Goal: Task Accomplishment & Management: Complete application form

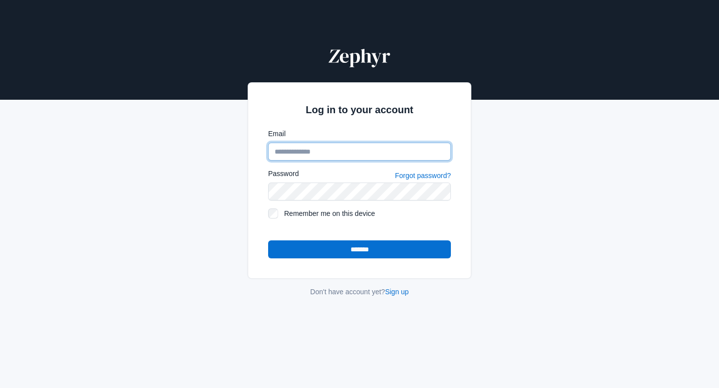
type input "**********"
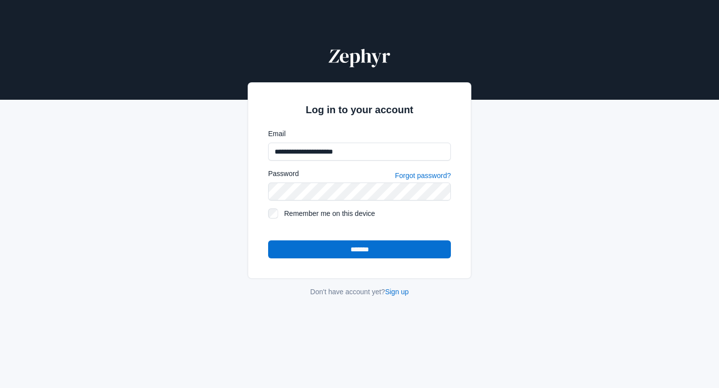
click at [384, 239] on form "**********" at bounding box center [359, 194] width 183 height 130
click at [390, 257] on input "*******" at bounding box center [359, 250] width 183 height 18
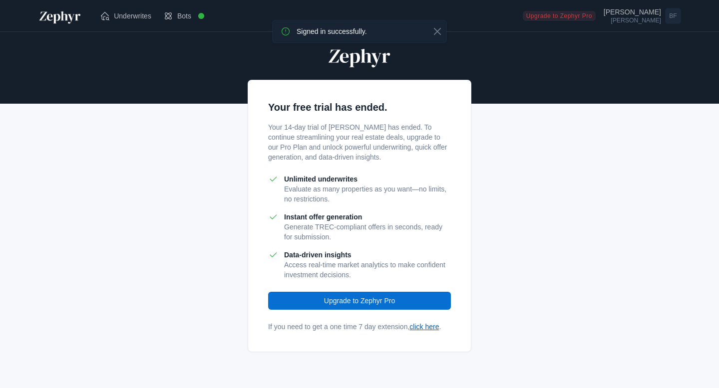
click at [424, 330] on link "click here" at bounding box center [423, 327] width 29 height 8
click at [437, 327] on link "click here" at bounding box center [423, 327] width 29 height 8
click at [438, 30] on button "Close" at bounding box center [437, 31] width 10 height 10
click at [431, 329] on link "click here" at bounding box center [423, 327] width 29 height 8
click at [409, 128] on p "Your 14-day trial of Zephyr has ended. To continue streamlining your real estat…" at bounding box center [359, 142] width 183 height 40
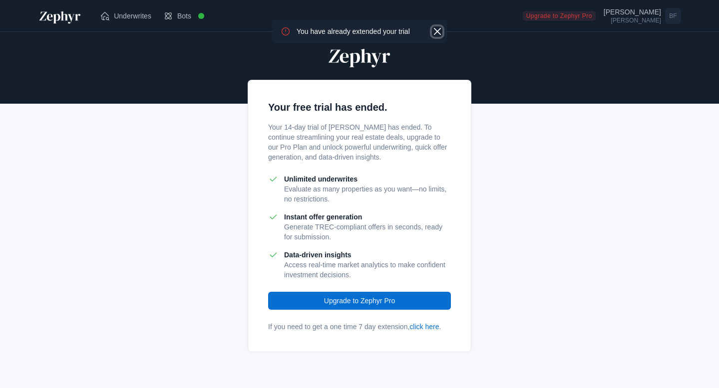
click at [436, 30] on button "Close" at bounding box center [437, 31] width 10 height 10
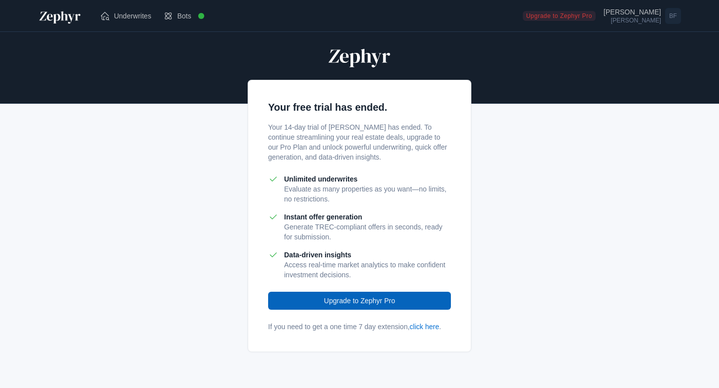
click at [405, 298] on link "Upgrade to Zephyr Pro" at bounding box center [359, 301] width 183 height 18
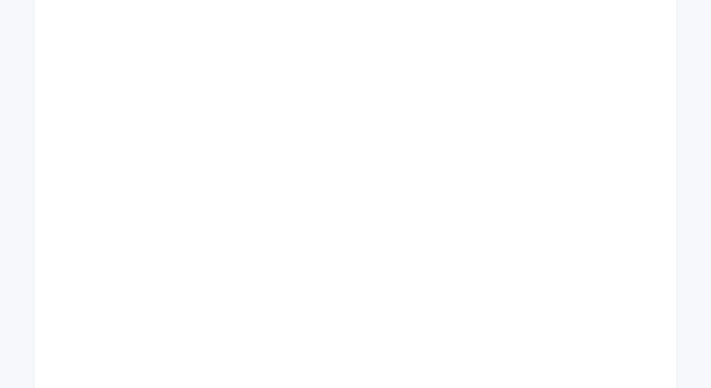
scroll to position [120, 0]
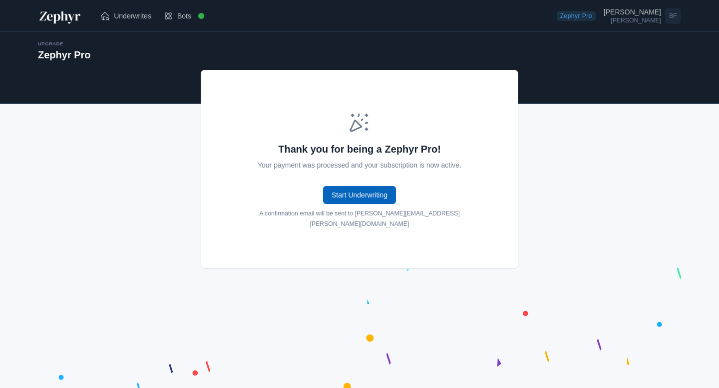
click at [352, 189] on link "Start Underwriting" at bounding box center [359, 195] width 73 height 18
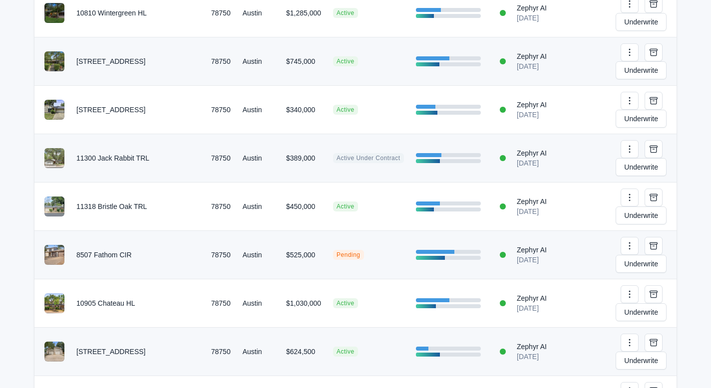
scroll to position [500, 0]
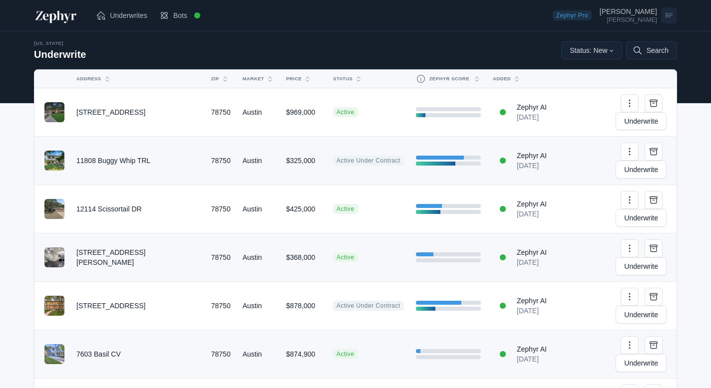
scroll to position [0, 0]
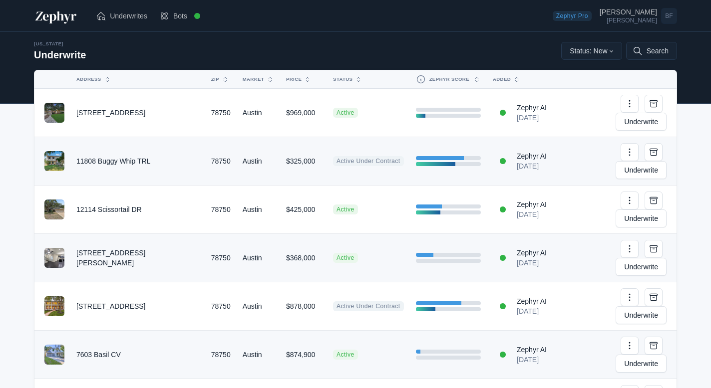
click at [280, 137] on td "$325,000" at bounding box center [303, 161] width 47 height 48
click at [591, 51] on button "Status: New" at bounding box center [591, 51] width 61 height 18
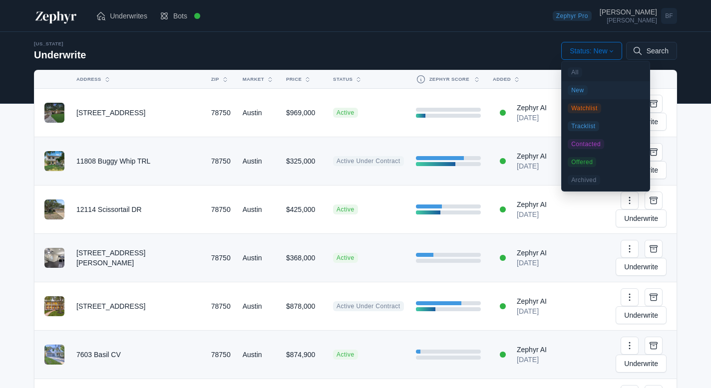
click at [462, 42] on div "Texas Underwrite Status: New All New Watchlist Tracklist Contacted Offered Arch…" at bounding box center [355, 51] width 643 height 22
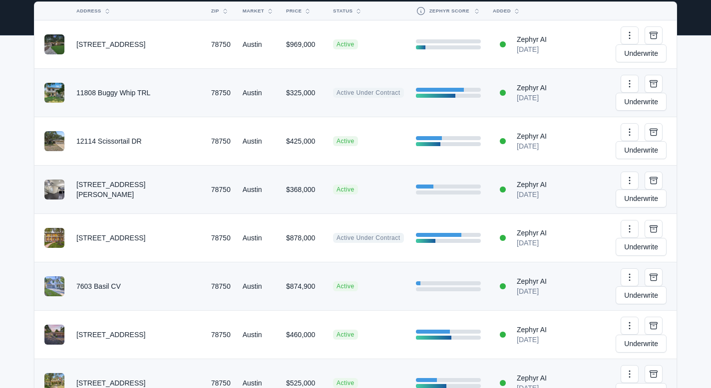
scroll to position [69, 0]
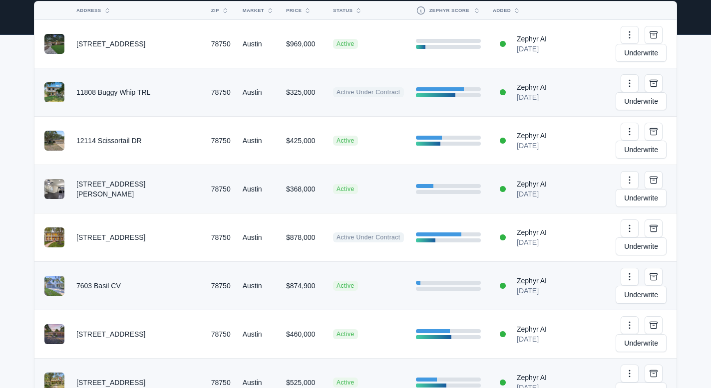
click at [327, 80] on td "Active Under Contract" at bounding box center [368, 92] width 82 height 48
click at [295, 75] on td "$325,000" at bounding box center [303, 92] width 47 height 48
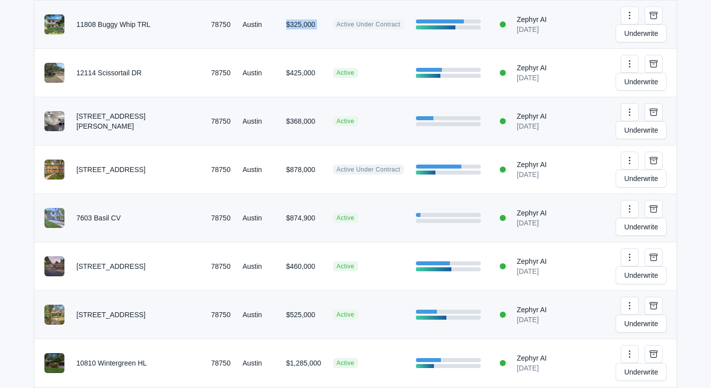
click at [295, 97] on td "$368,000" at bounding box center [303, 121] width 47 height 48
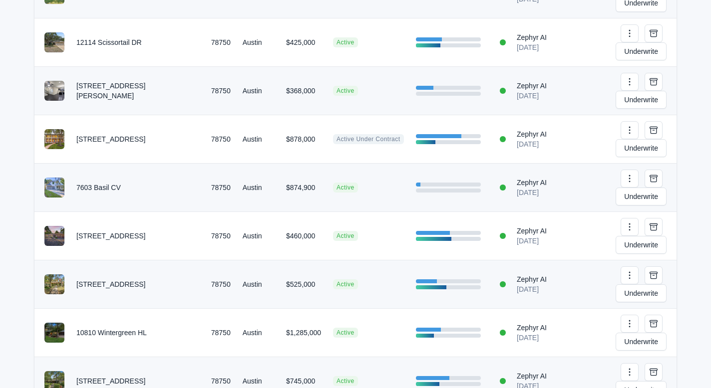
scroll to position [174, 0]
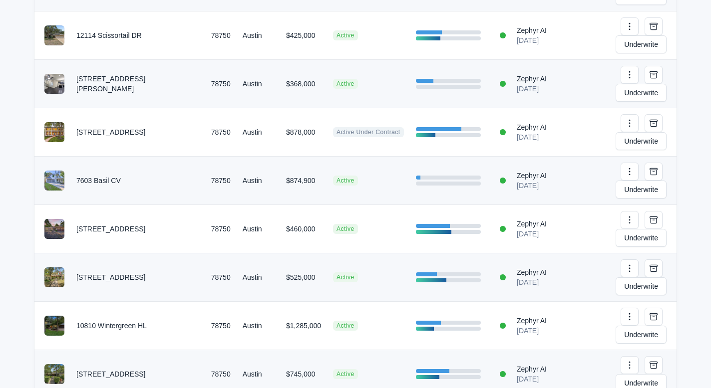
click at [205, 108] on td "78750" at bounding box center [220, 132] width 31 height 48
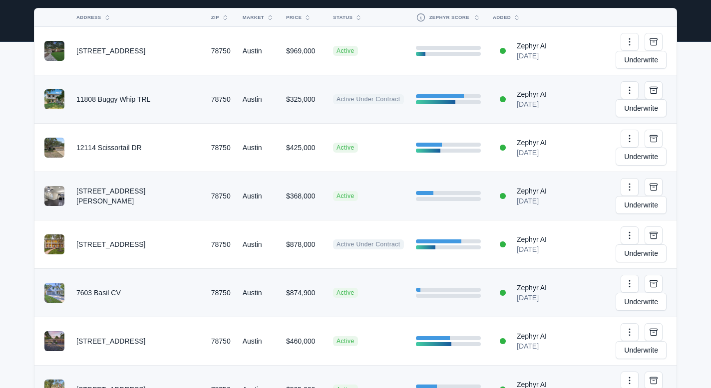
scroll to position [0, 0]
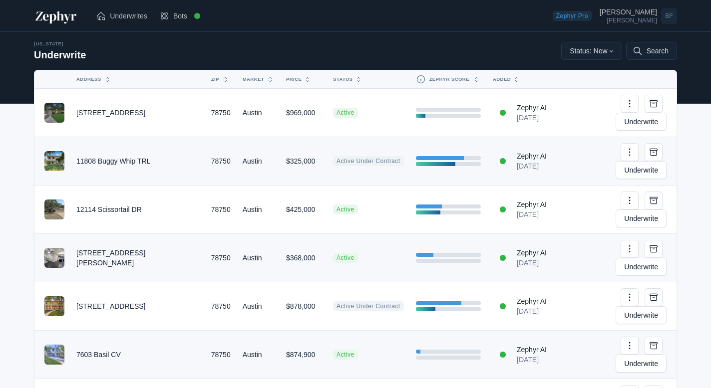
click at [56, 11] on img at bounding box center [56, 16] width 44 height 16
click at [49, 18] on img at bounding box center [56, 16] width 44 height 16
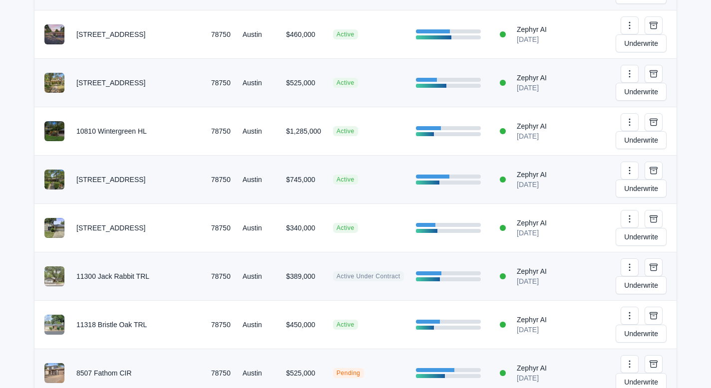
scroll to position [500, 0]
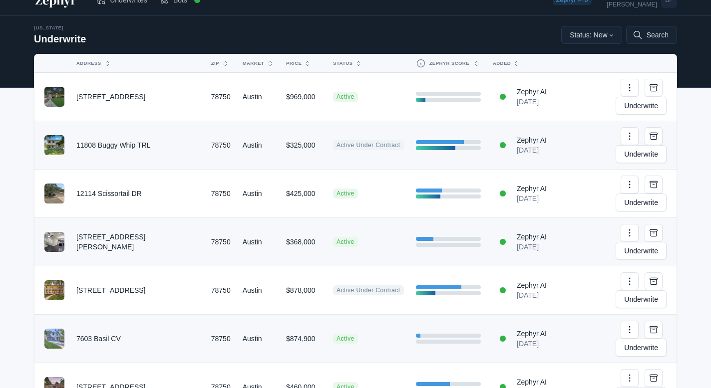
scroll to position [3, 0]
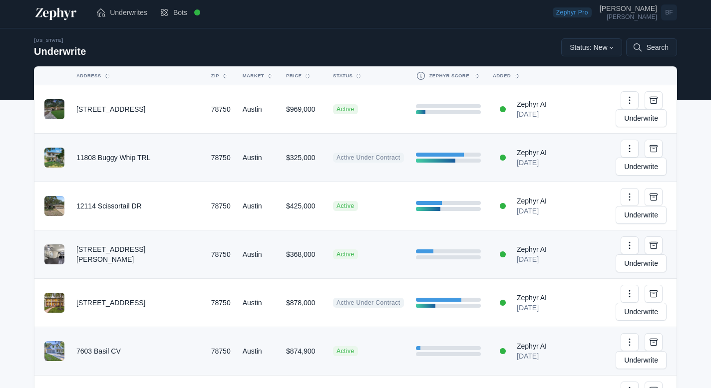
click at [54, 12] on img at bounding box center [56, 12] width 44 height 16
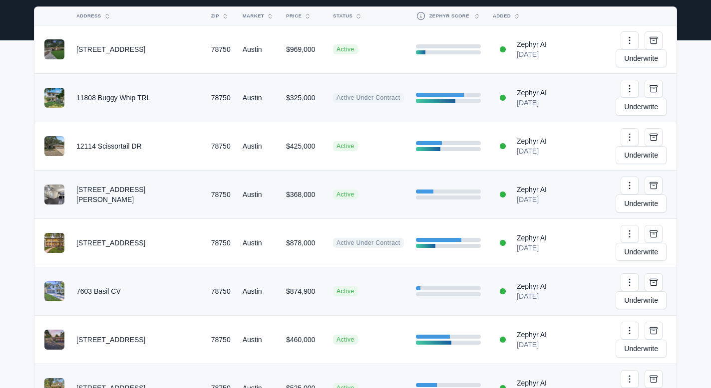
scroll to position [53, 0]
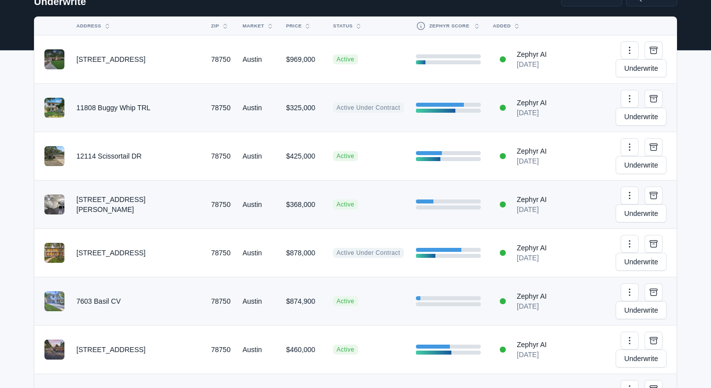
click at [280, 326] on td "$460,000" at bounding box center [303, 350] width 47 height 48
click at [283, 326] on td "$460,000" at bounding box center [303, 350] width 47 height 48
click at [658, 350] on link "Underwrite" at bounding box center [640, 359] width 51 height 18
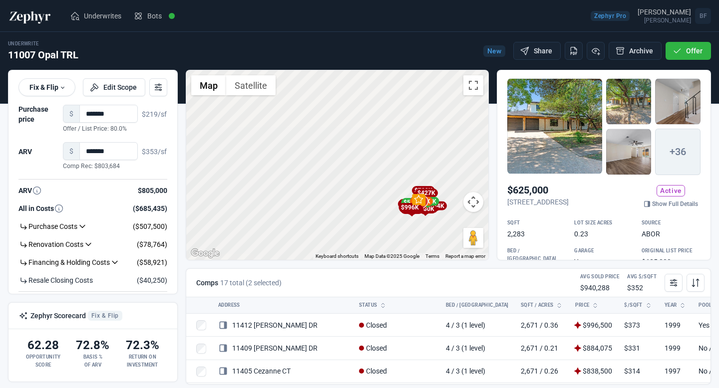
click at [384, 43] on div "Underwrite 11007 Opal TRL New Share Archive Offer" at bounding box center [359, 51] width 703 height 22
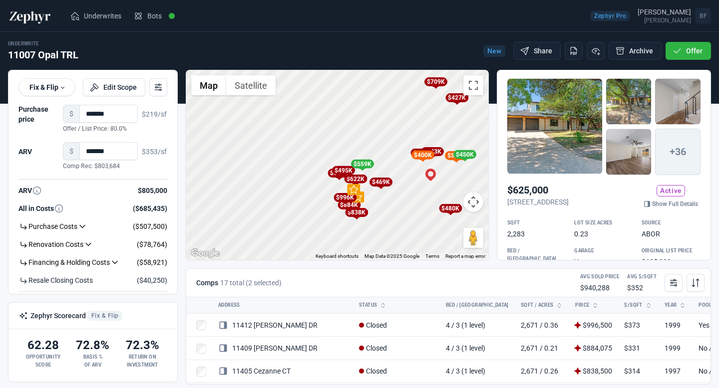
click at [343, 196] on div "$996K" at bounding box center [344, 197] width 23 height 9
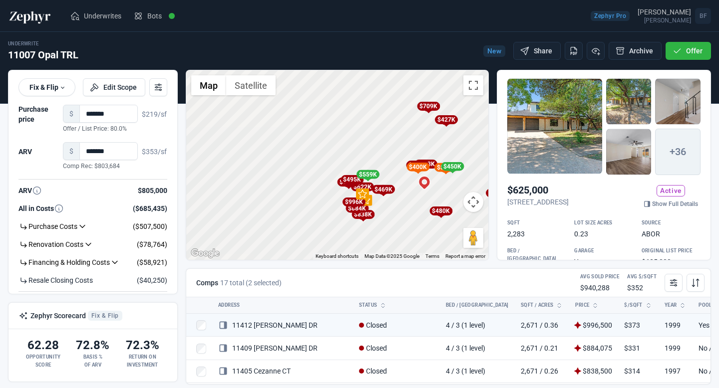
click at [520, 127] on div at bounding box center [554, 126] width 95 height 96
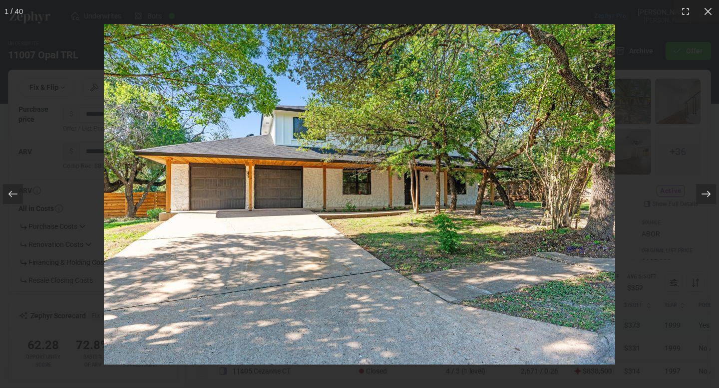
click at [709, 194] on icon at bounding box center [705, 194] width 9 height 6
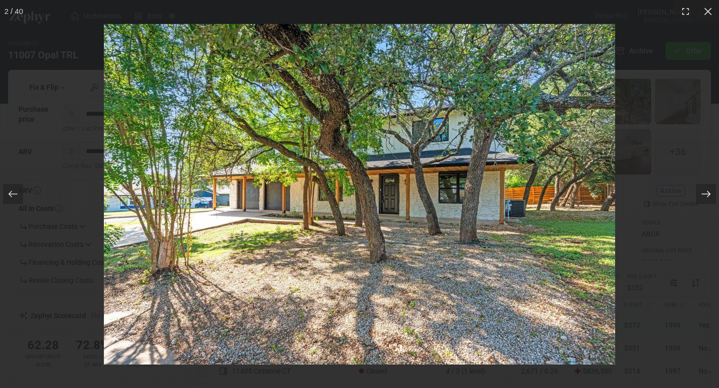
click at [709, 194] on icon at bounding box center [705, 194] width 9 height 6
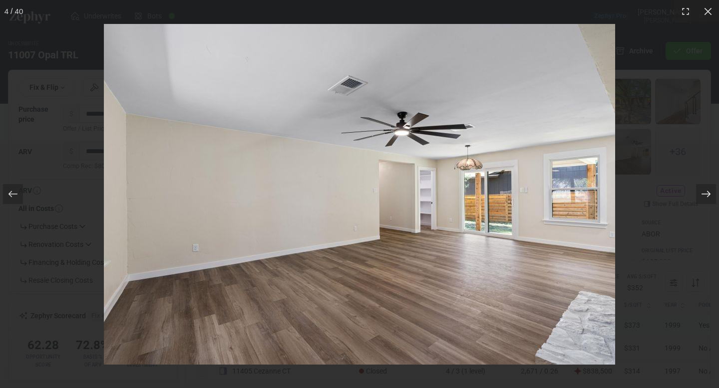
click at [709, 194] on icon at bounding box center [705, 194] width 9 height 6
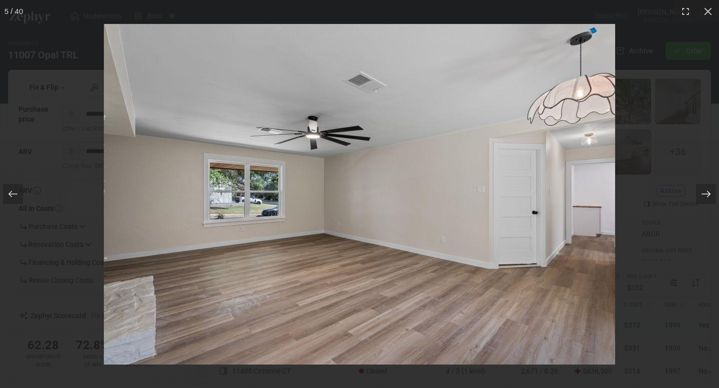
click at [709, 194] on icon at bounding box center [705, 194] width 9 height 6
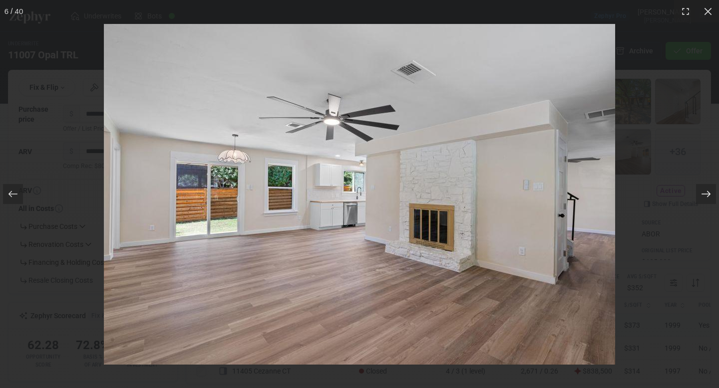
click at [709, 194] on icon at bounding box center [705, 194] width 9 height 6
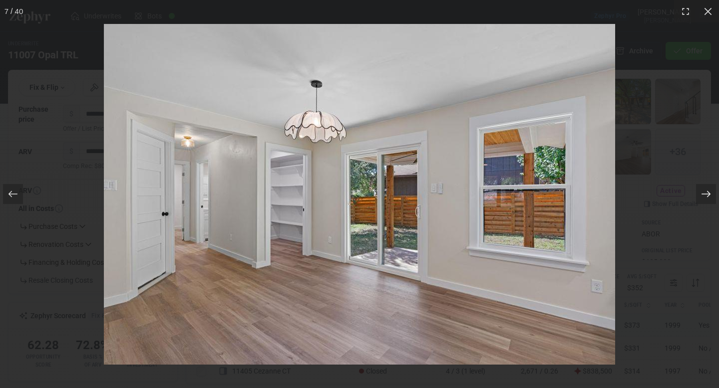
click at [709, 194] on icon at bounding box center [705, 194] width 9 height 6
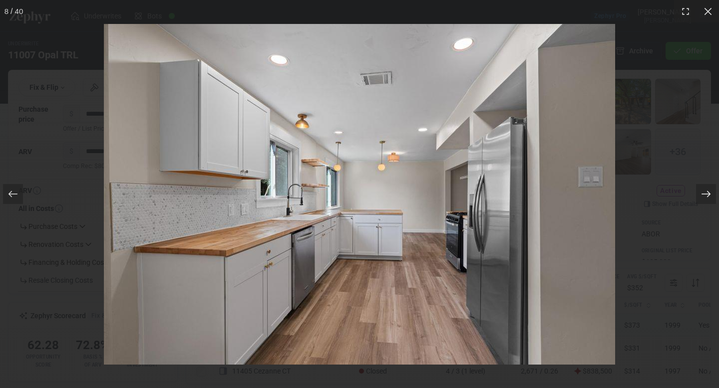
click at [709, 194] on icon at bounding box center [705, 194] width 9 height 6
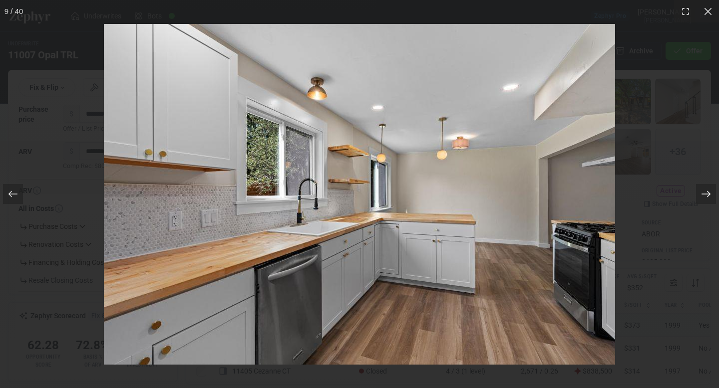
click at [709, 194] on icon at bounding box center [705, 194] width 9 height 6
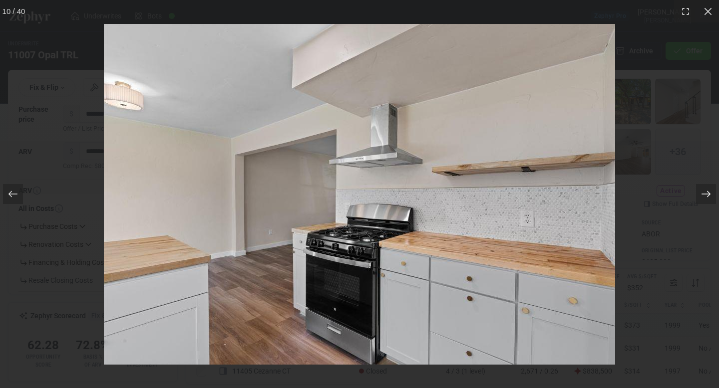
click at [709, 194] on icon at bounding box center [705, 194] width 9 height 6
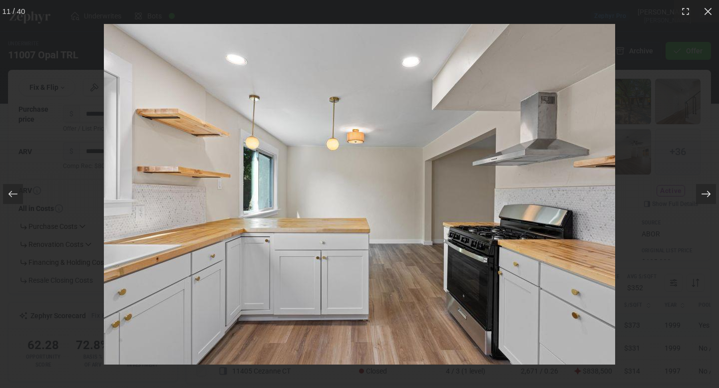
click at [709, 194] on icon at bounding box center [705, 194] width 9 height 6
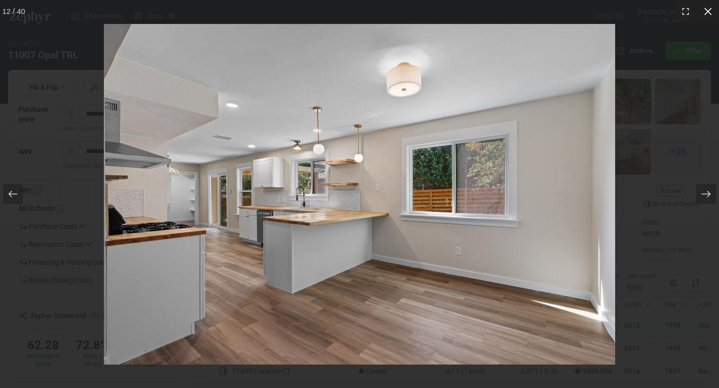
click at [713, 7] on div at bounding box center [707, 11] width 22 height 22
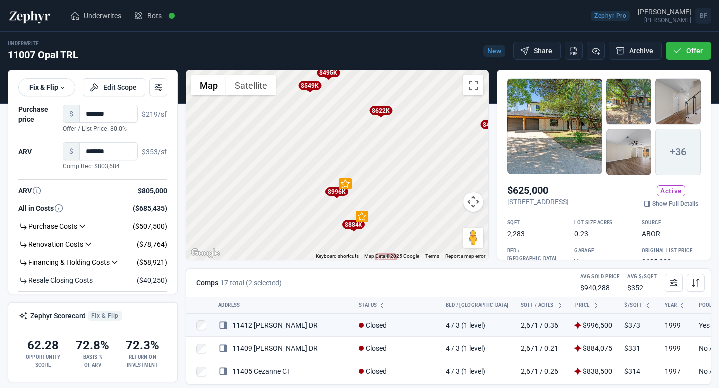
click at [350, 222] on div "$884K" at bounding box center [352, 225] width 23 height 9
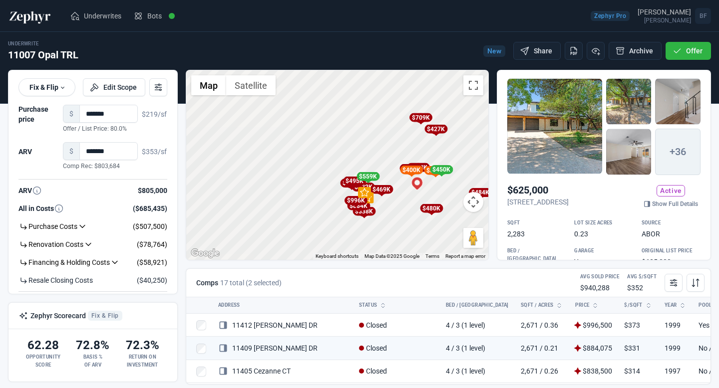
drag, startPoint x: 408, startPoint y: 241, endPoint x: 384, endPoint y: 212, distance: 37.6
click at [384, 212] on div "To activate drag with keyboard, press Alt + Enter. Once in keyboard drag state,…" at bounding box center [337, 165] width 302 height 190
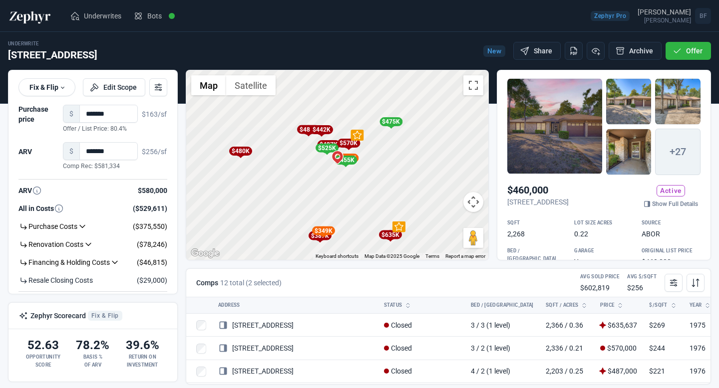
click at [558, 128] on div at bounding box center [554, 126] width 95 height 96
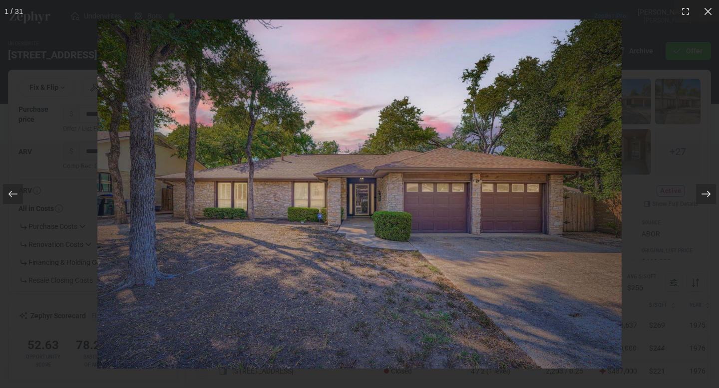
click at [707, 201] on div at bounding box center [706, 194] width 20 height 20
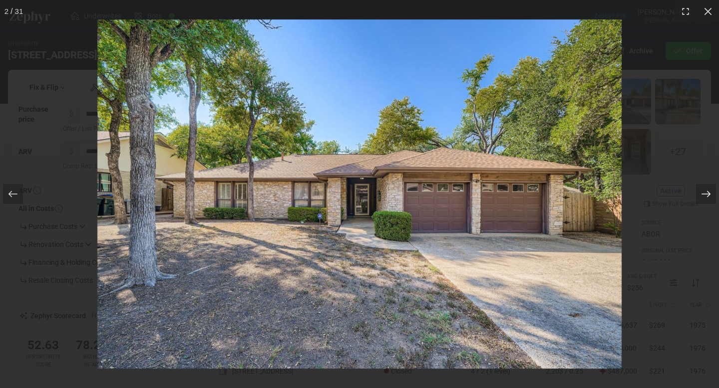
click at [707, 201] on div at bounding box center [706, 194] width 20 height 20
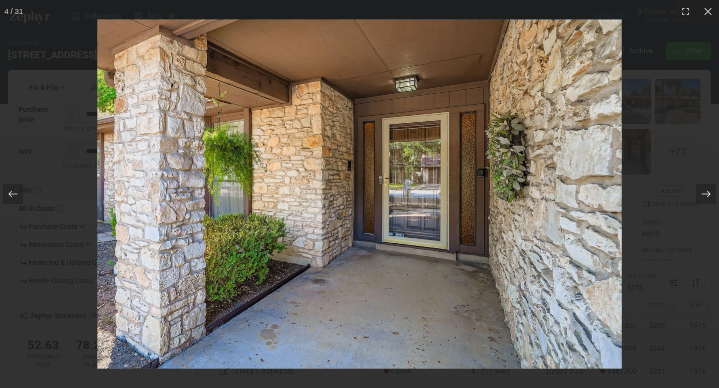
click at [707, 201] on div at bounding box center [706, 194] width 20 height 20
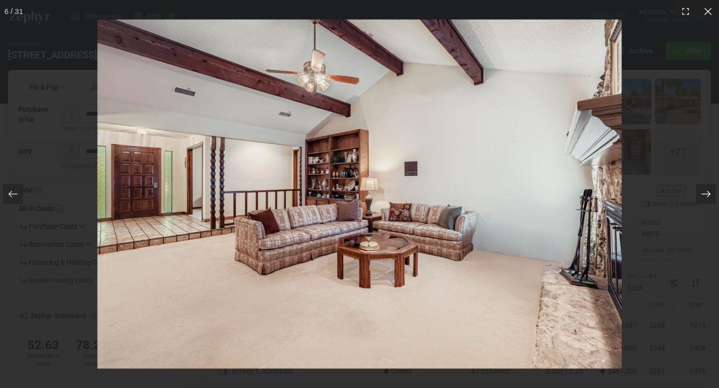
click at [707, 201] on div at bounding box center [706, 194] width 20 height 20
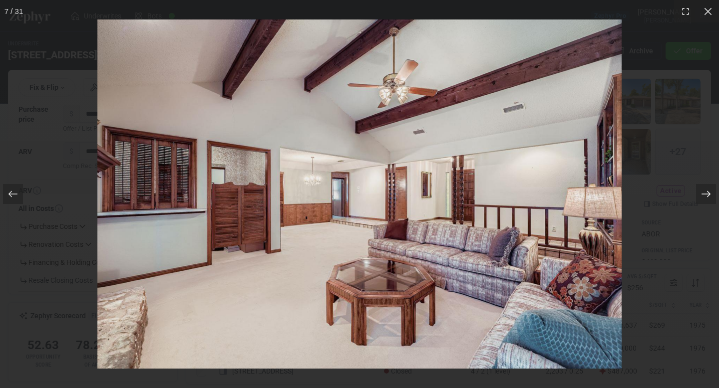
click at [707, 201] on div at bounding box center [706, 194] width 20 height 20
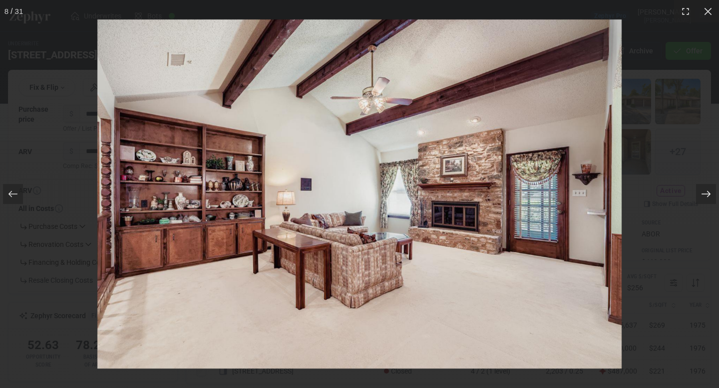
click at [707, 201] on div at bounding box center [706, 194] width 20 height 20
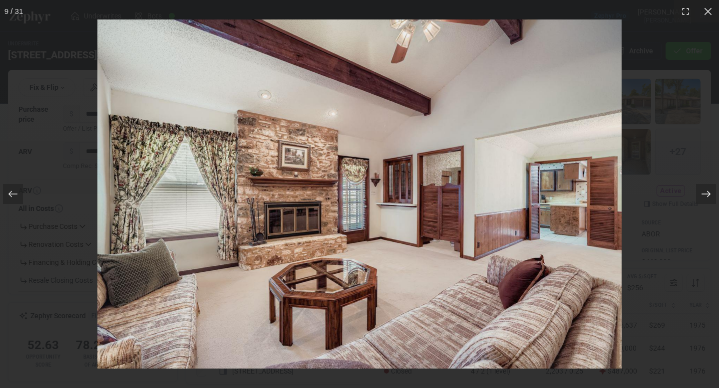
click at [707, 201] on div at bounding box center [706, 194] width 20 height 20
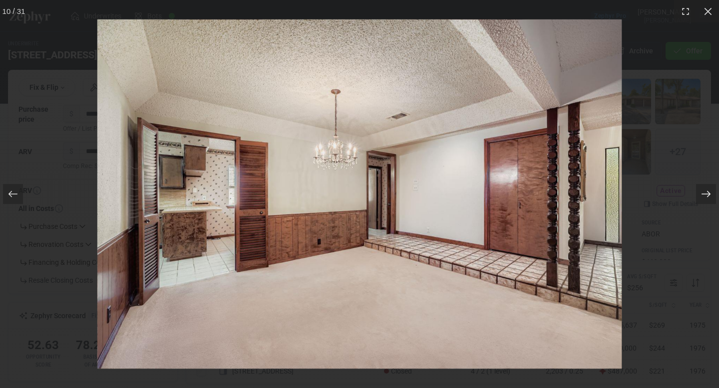
click at [707, 201] on div at bounding box center [706, 194] width 20 height 20
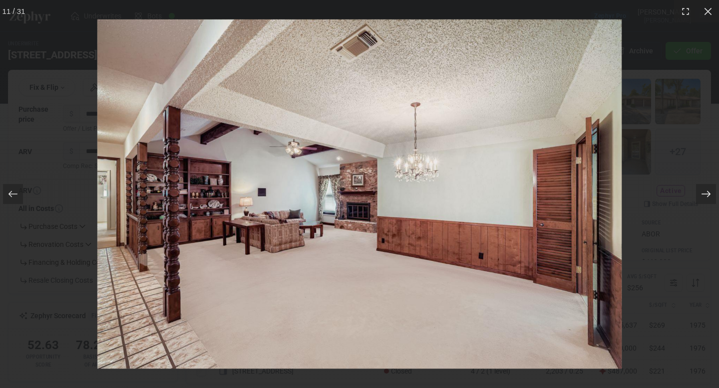
click at [707, 201] on div at bounding box center [706, 194] width 20 height 20
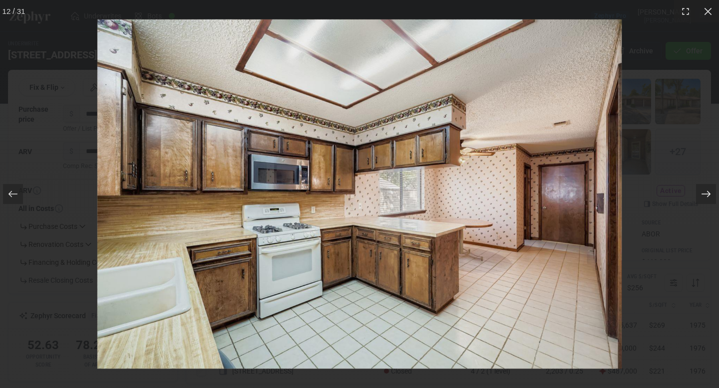
click at [707, 201] on div at bounding box center [706, 194] width 20 height 20
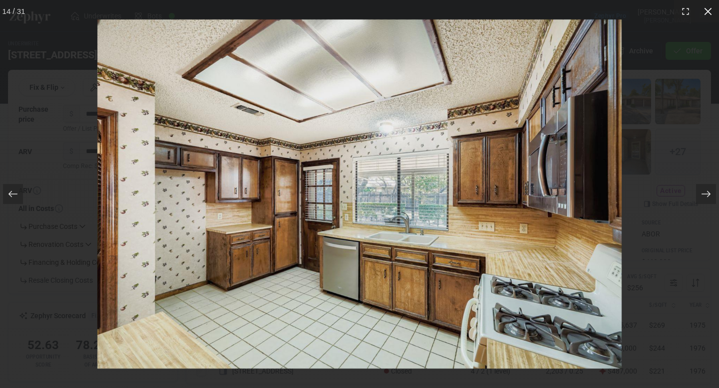
click at [707, 19] on div at bounding box center [707, 11] width 22 height 22
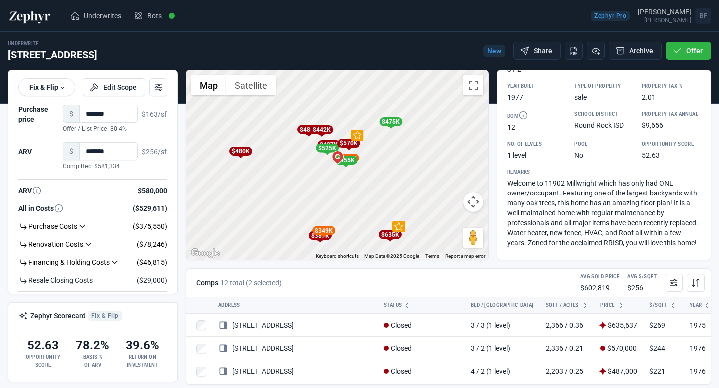
scroll to position [215, 0]
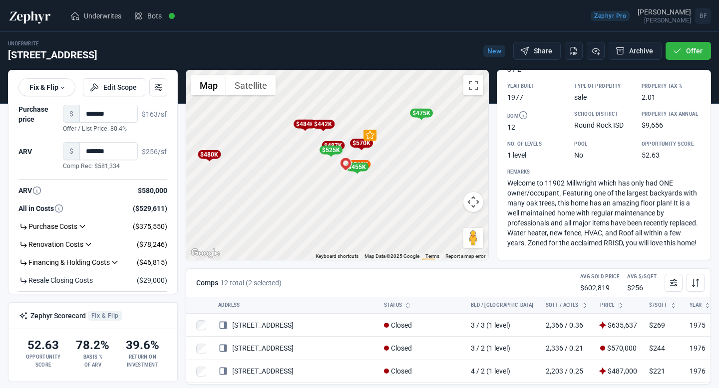
drag, startPoint x: 380, startPoint y: 174, endPoint x: 411, endPoint y: 208, distance: 45.6
click at [412, 209] on div "To activate drag with keyboard, press Alt + Enter. Once in keyboard drag state,…" at bounding box center [337, 165] width 302 height 190
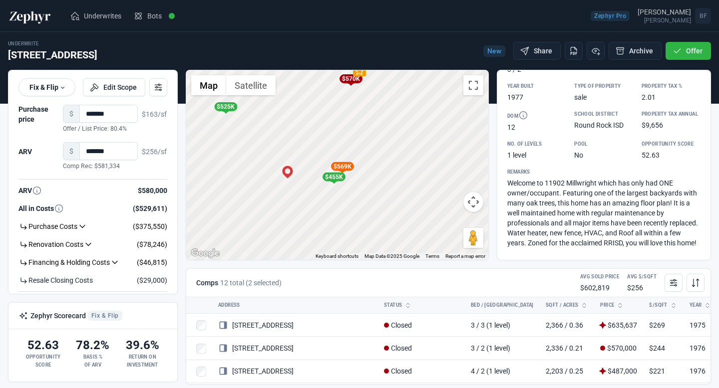
scroll to position [0, 0]
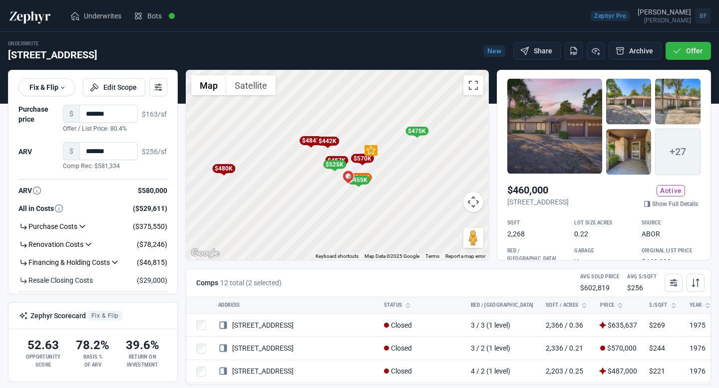
click at [414, 128] on div "$475K" at bounding box center [416, 131] width 23 height 9
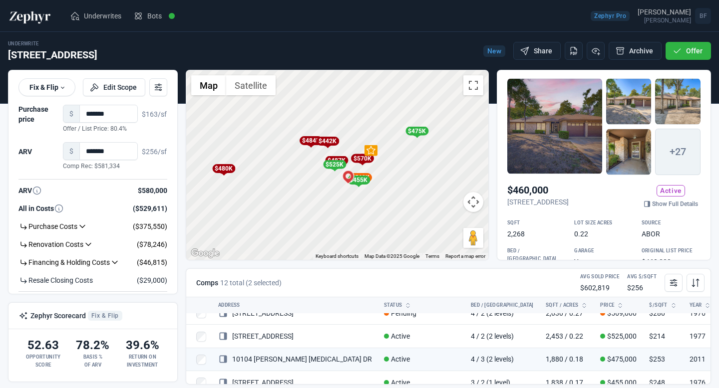
scroll to position [196, 0]
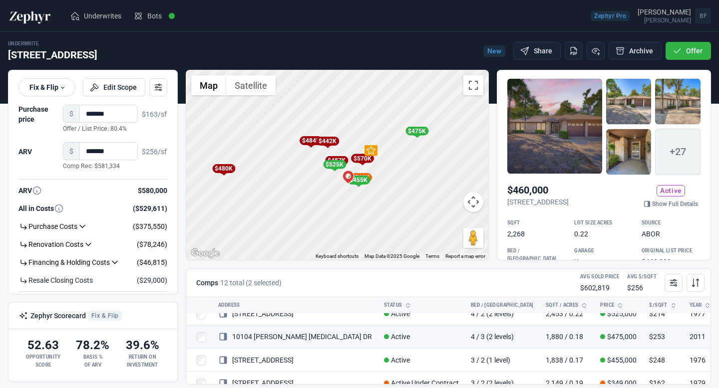
click at [365, 178] on div "$455K" at bounding box center [358, 180] width 23 height 9
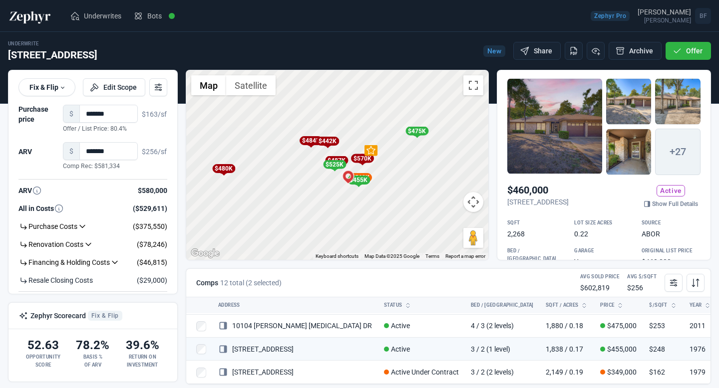
click at [336, 164] on div "$525K" at bounding box center [334, 164] width 23 height 9
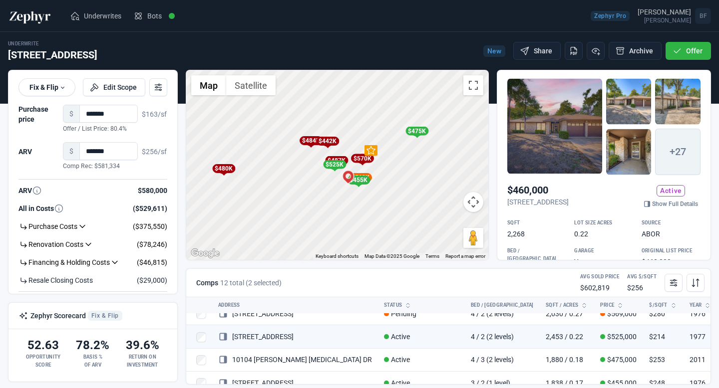
click at [363, 159] on div "$570K" at bounding box center [361, 158] width 23 height 9
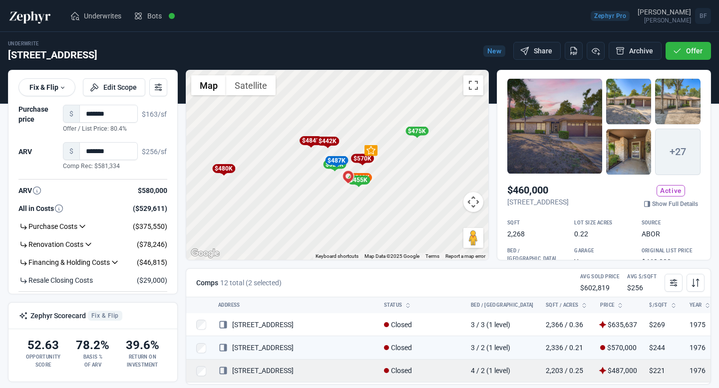
scroll to position [0, 0]
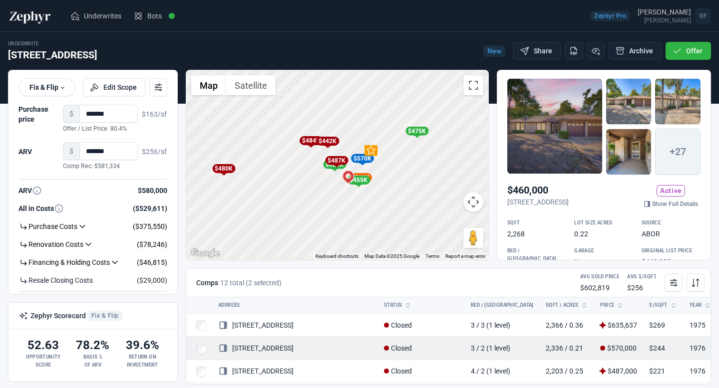
click at [395, 350] on td "Closed" at bounding box center [421, 348] width 87 height 23
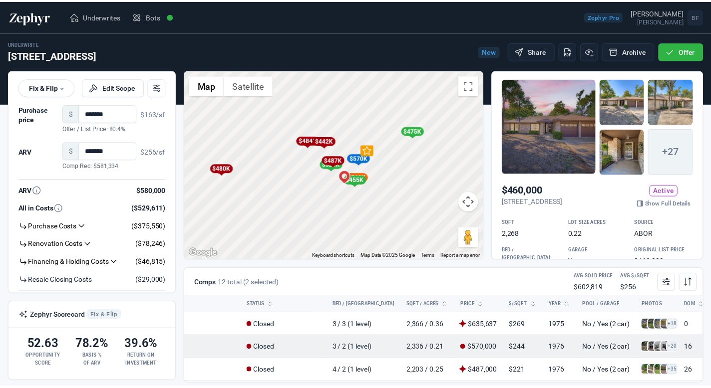
scroll to position [0, 137]
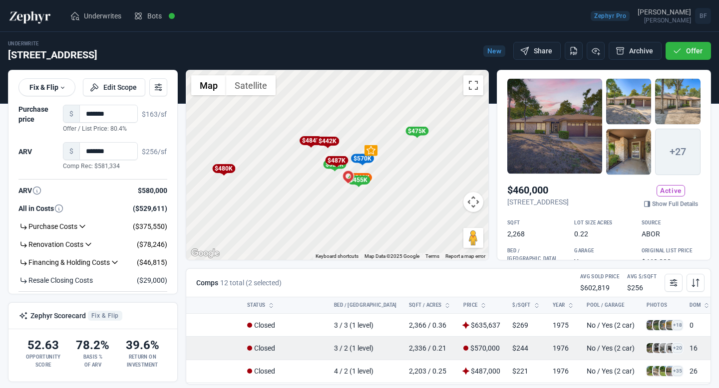
click at [659, 349] on span at bounding box center [664, 348] width 10 height 10
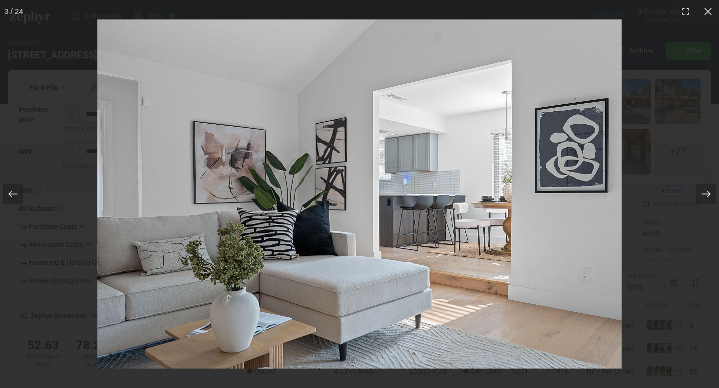
click at [701, 188] on div at bounding box center [706, 194] width 20 height 20
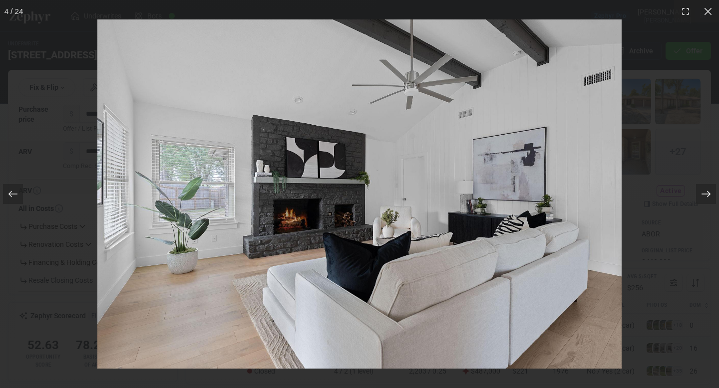
click at [701, 188] on div at bounding box center [706, 194] width 20 height 20
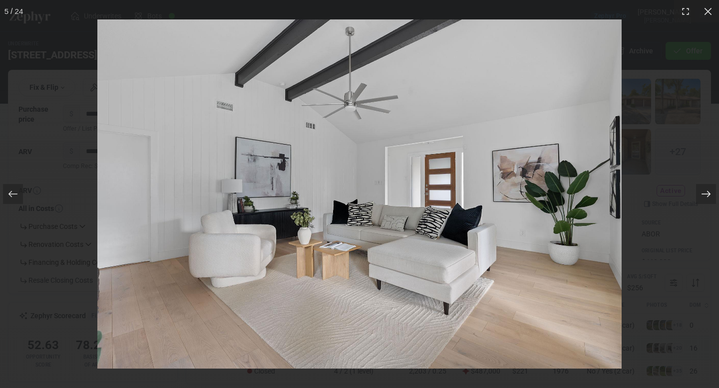
click at [701, 188] on div at bounding box center [706, 194] width 20 height 20
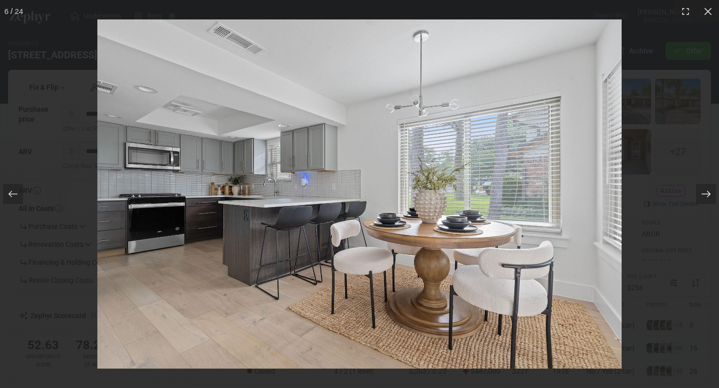
click at [701, 188] on div at bounding box center [706, 194] width 20 height 20
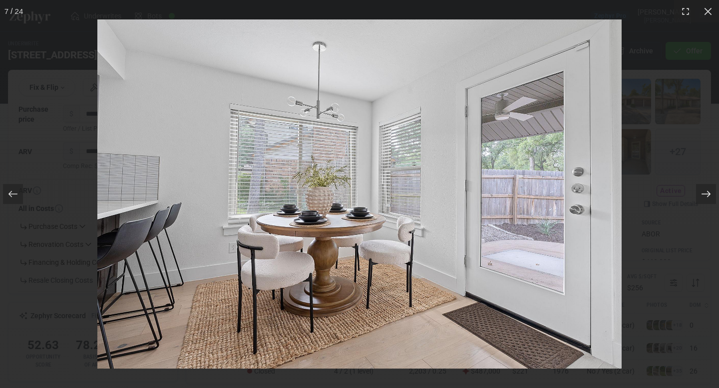
click at [701, 188] on div at bounding box center [706, 194] width 20 height 20
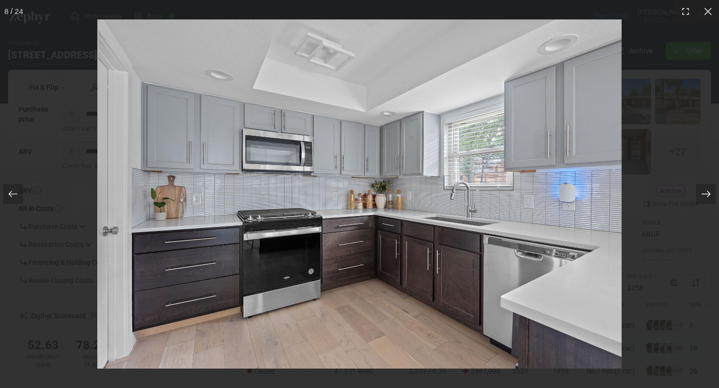
click at [701, 188] on div at bounding box center [706, 194] width 20 height 20
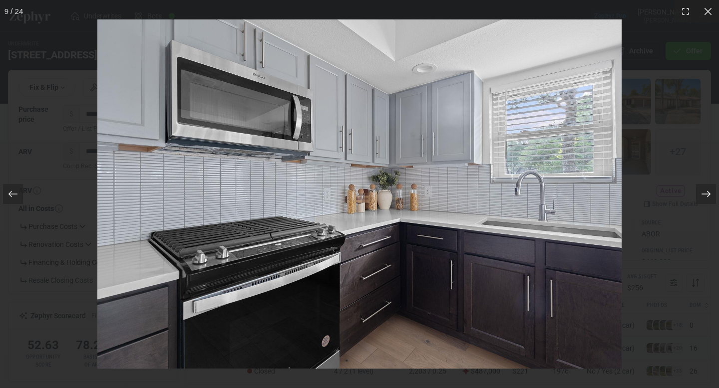
click at [701, 187] on div at bounding box center [706, 194] width 20 height 20
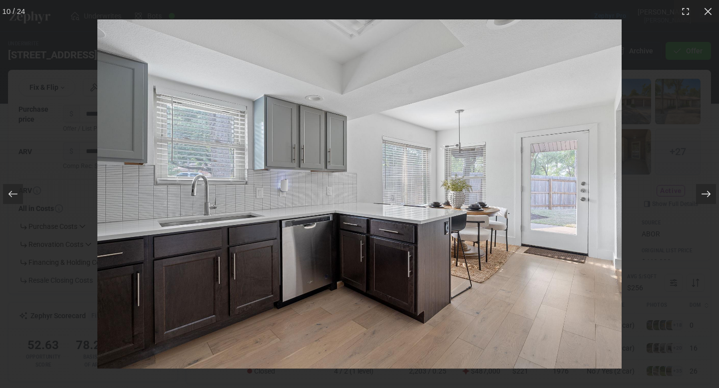
click at [701, 187] on div at bounding box center [706, 194] width 20 height 20
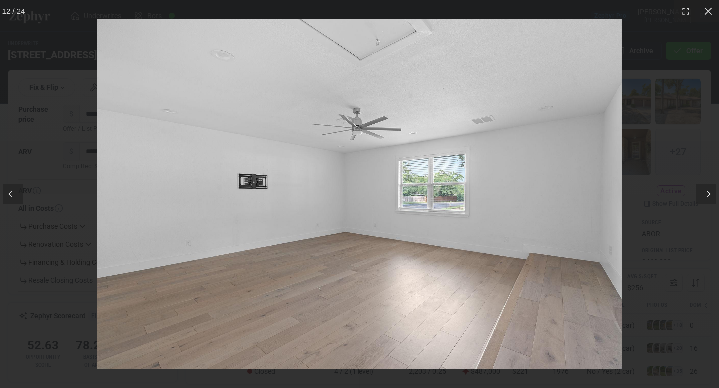
click at [701, 187] on div at bounding box center [706, 194] width 20 height 20
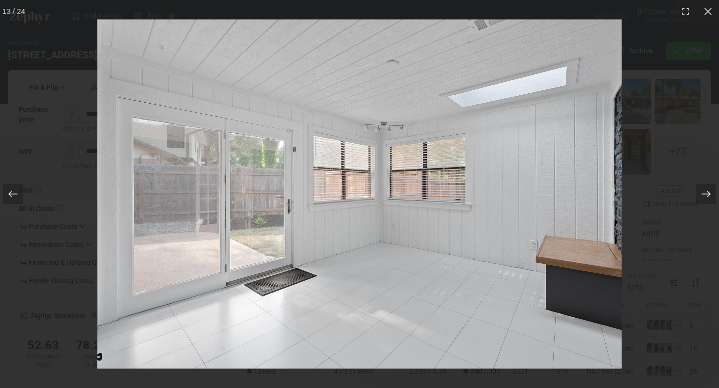
click at [701, 187] on div at bounding box center [706, 194] width 20 height 20
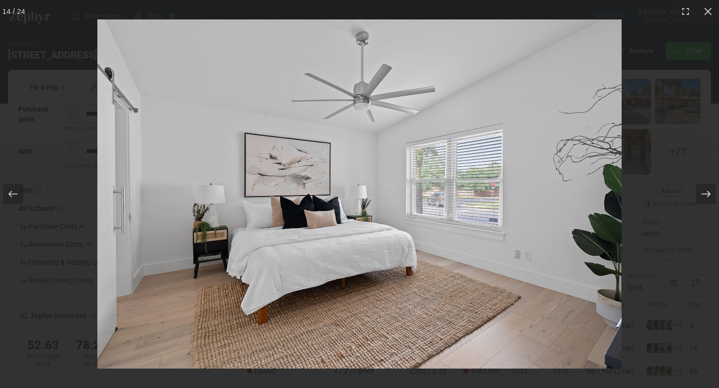
click at [701, 187] on div at bounding box center [706, 194] width 20 height 20
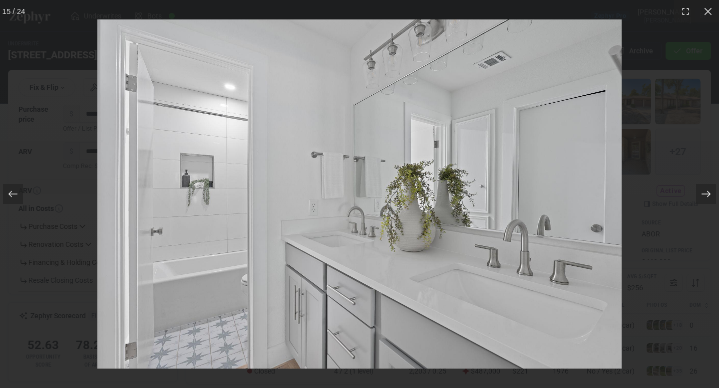
click at [701, 187] on div at bounding box center [706, 194] width 20 height 20
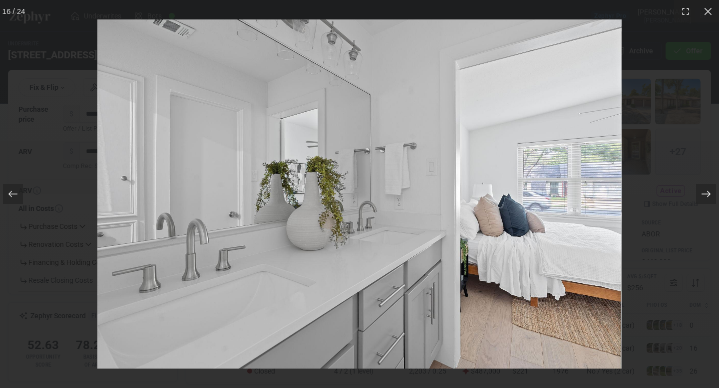
click at [701, 187] on div at bounding box center [706, 194] width 20 height 20
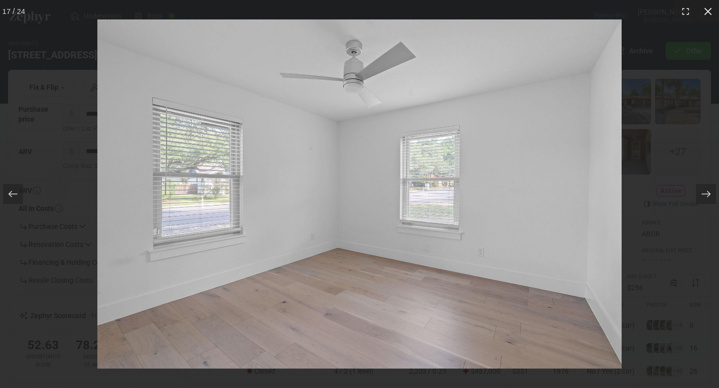
click at [710, 14] on icon at bounding box center [708, 11] width 10 height 10
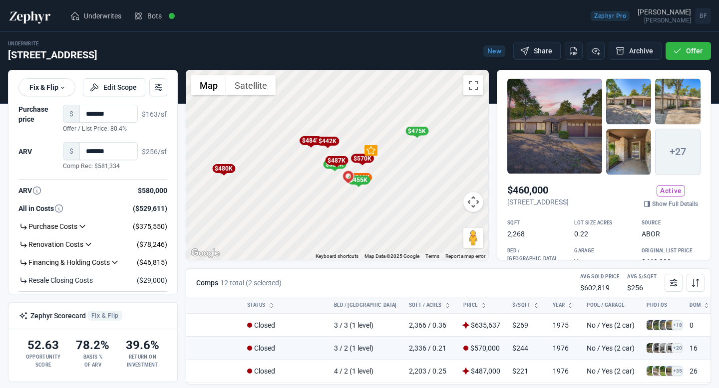
click at [399, 149] on div "To activate drag with keyboard, press Alt + Enter. Once in keyboard drag state,…" at bounding box center [337, 165] width 302 height 190
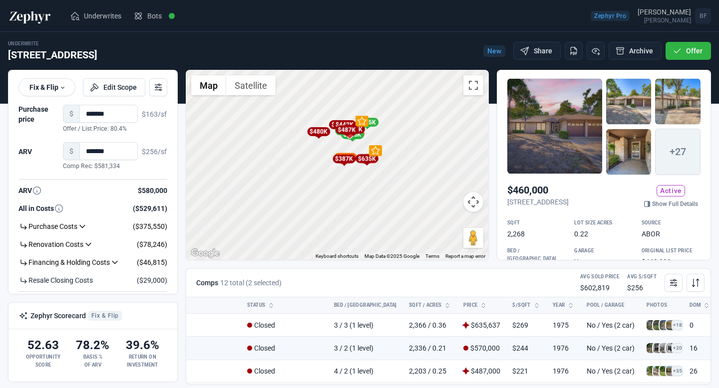
drag, startPoint x: 419, startPoint y: 171, endPoint x: 378, endPoint y: 110, distance: 73.2
click at [378, 110] on div "To activate drag with keyboard, press Alt + Enter. Once in keyboard drag state,…" at bounding box center [337, 165] width 302 height 190
click at [41, 17] on img at bounding box center [30, 16] width 44 height 16
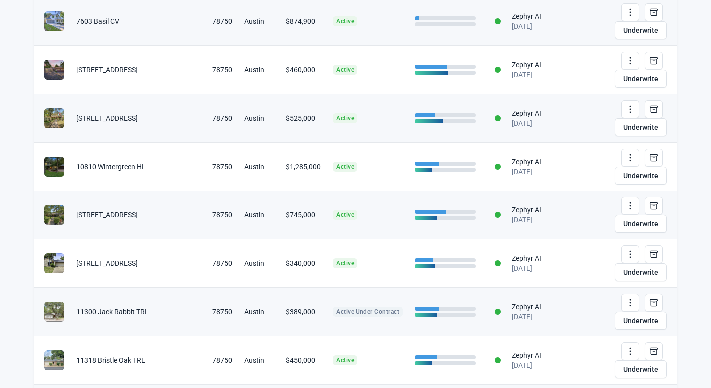
scroll to position [500, 0]
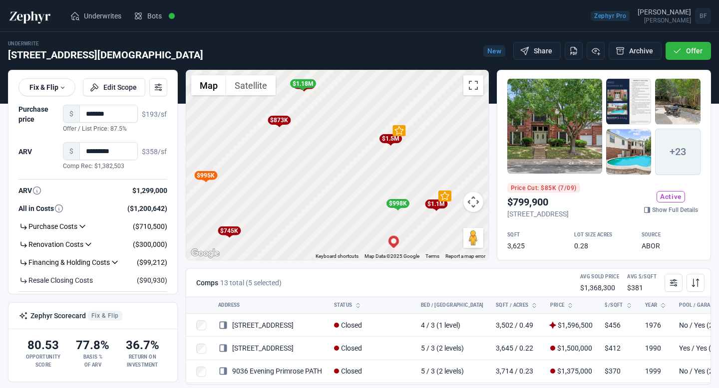
drag, startPoint x: 389, startPoint y: 123, endPoint x: 347, endPoint y: 110, distance: 43.7
click at [347, 110] on div "To activate drag with keyboard, press Alt + Enter. Once in keyboard drag state,…" at bounding box center [337, 165] width 302 height 190
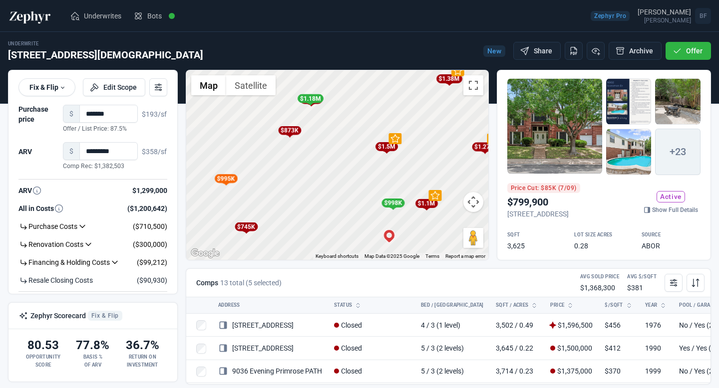
click at [400, 209] on div "To activate drag with keyboard, press Alt + Enter. Once in keyboard drag state,…" at bounding box center [337, 165] width 302 height 190
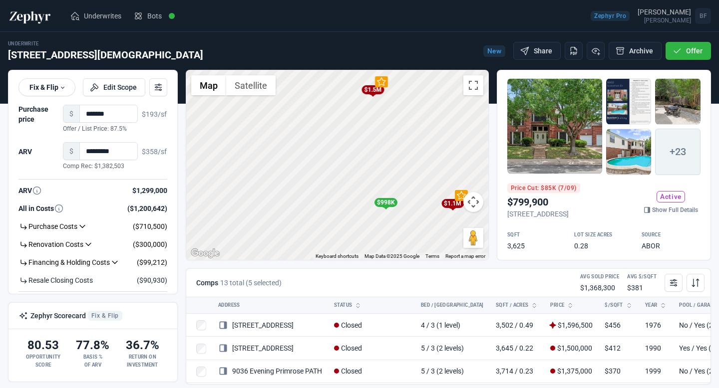
click at [391, 206] on div "$998K" at bounding box center [385, 202] width 23 height 9
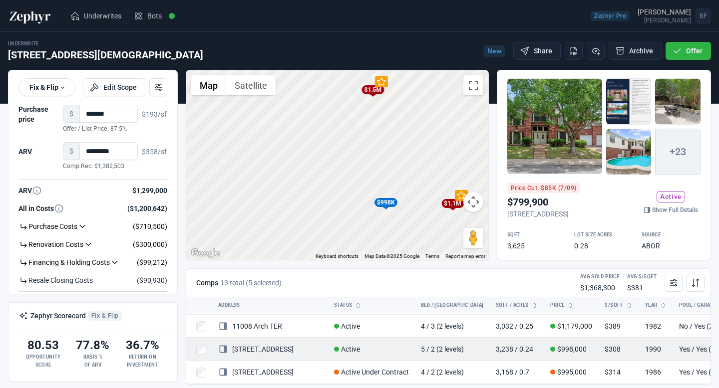
click at [403, 345] on td "Active" at bounding box center [371, 349] width 87 height 23
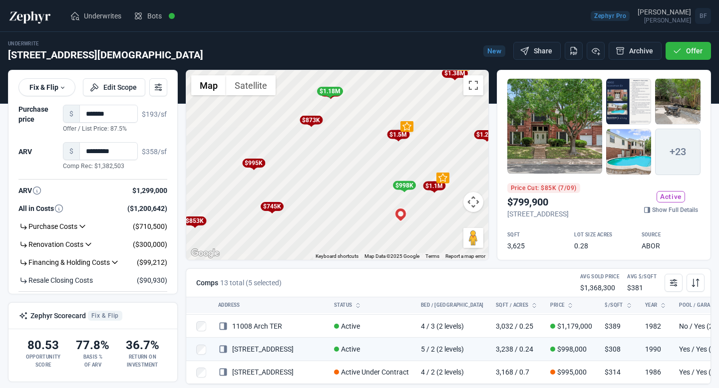
click at [405, 184] on div "$998K" at bounding box center [403, 185] width 23 height 9
click at [440, 190] on div "$1.1M" at bounding box center [434, 186] width 22 height 9
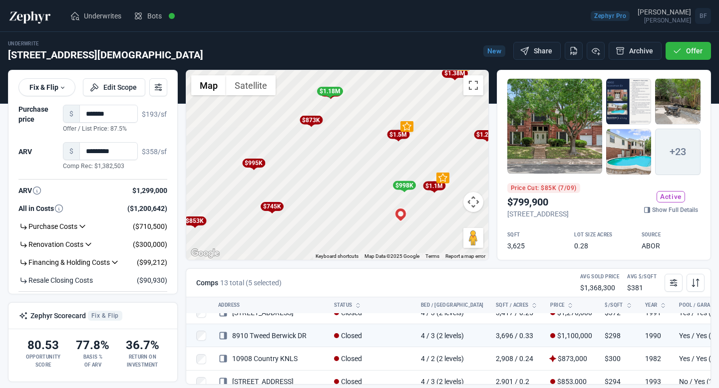
scroll to position [81, 0]
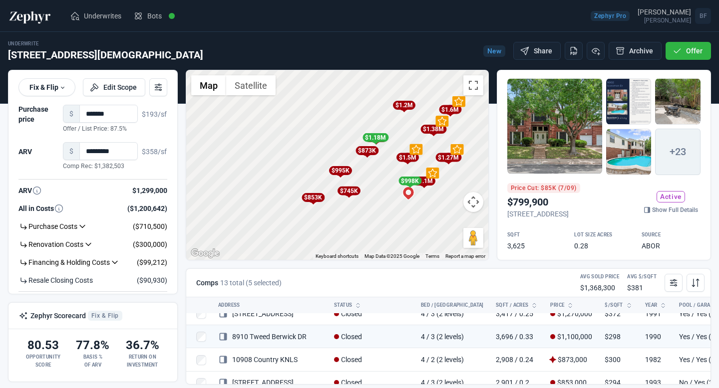
click at [443, 162] on div "$1.27M" at bounding box center [448, 158] width 12 height 10
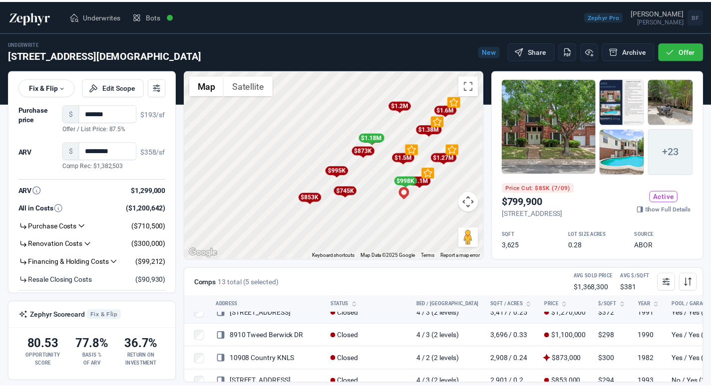
scroll to position [57, 0]
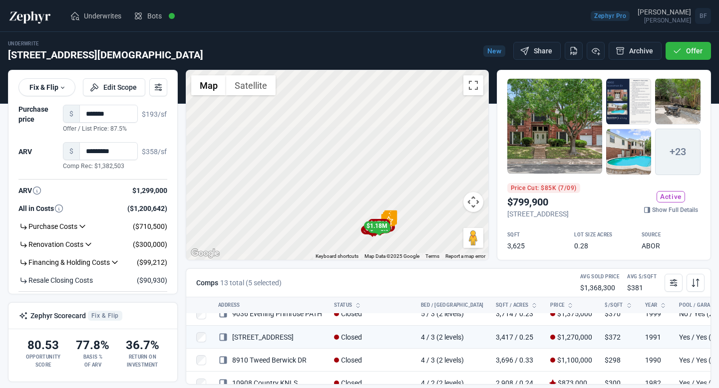
click at [34, 28] on div "Zephyr Pro Blake Foote Blake Foote BF Book a Call Company Profile Manage Team M…" at bounding box center [359, 16] width 719 height 28
click at [34, 18] on img at bounding box center [30, 16] width 44 height 16
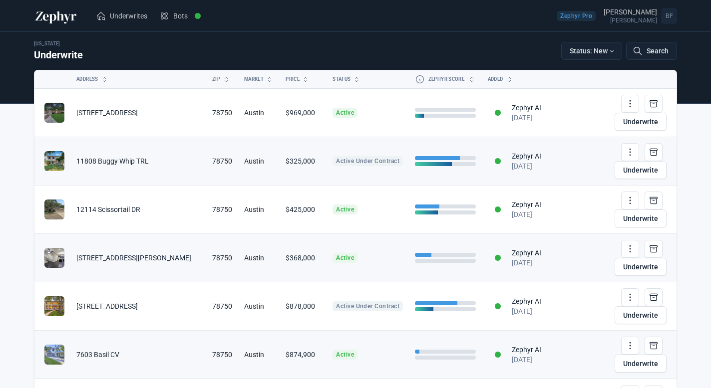
click at [64, 105] on td at bounding box center [52, 113] width 36 height 48
click at [171, 17] on link "Bots" at bounding box center [183, 16] width 60 height 28
click at [174, 16] on link "Bots" at bounding box center [183, 16] width 60 height 28
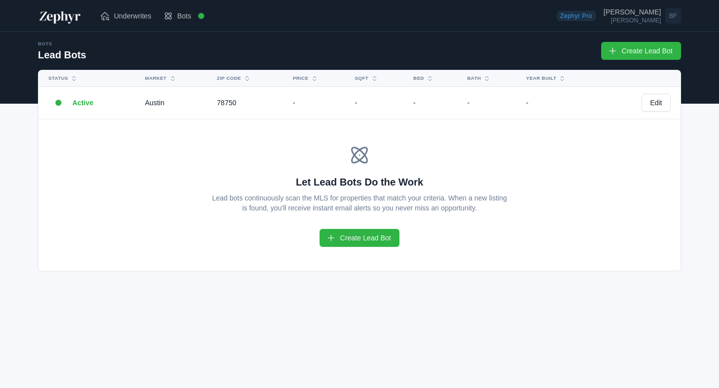
click at [349, 239] on link "Create Lead Bot" at bounding box center [359, 238] width 80 height 18
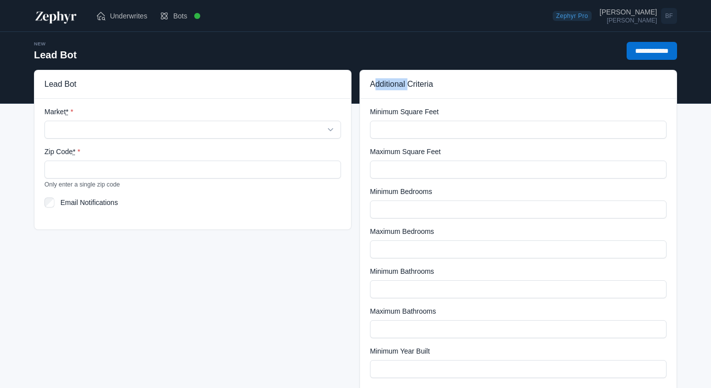
click at [349, 239] on div "Lead Bot Market * ****** ******* Zip Code * Only enter a single zip code Email …" at bounding box center [192, 296] width 325 height 453
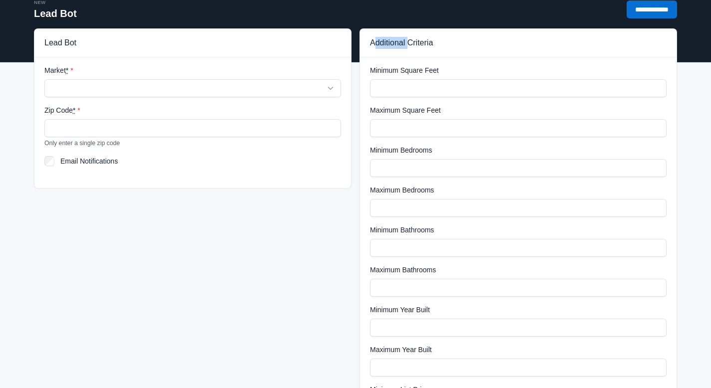
scroll to position [51, 0]
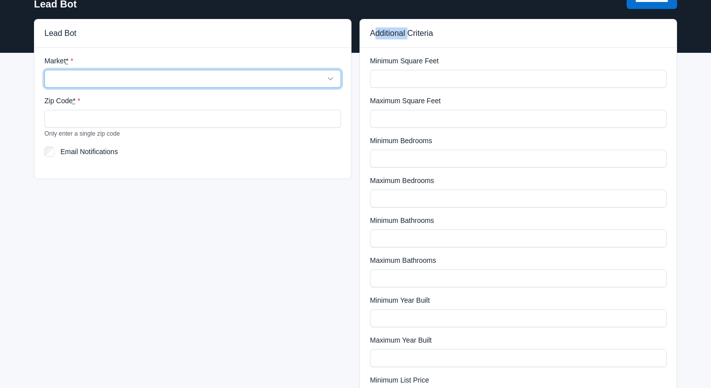
click at [205, 86] on select "****** *******" at bounding box center [192, 79] width 296 height 18
select select "**********"
click at [44, 70] on select "****** *******" at bounding box center [192, 79] width 296 height 18
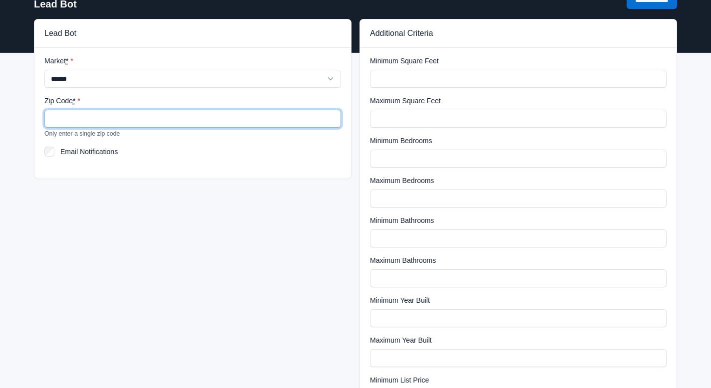
click at [183, 117] on input "Zip Code *" at bounding box center [192, 119] width 296 height 18
type input "*****"
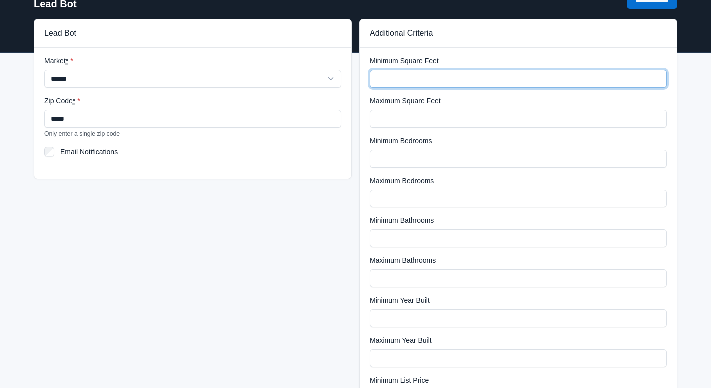
click at [398, 81] on input "Minimum Square Feet" at bounding box center [518, 79] width 296 height 18
type input "****"
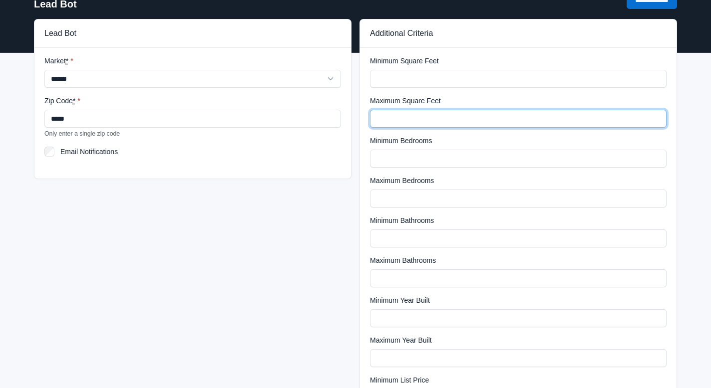
type input "****"
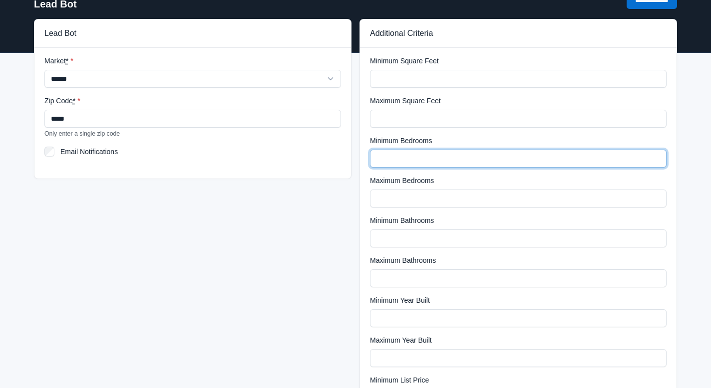
type input "*"
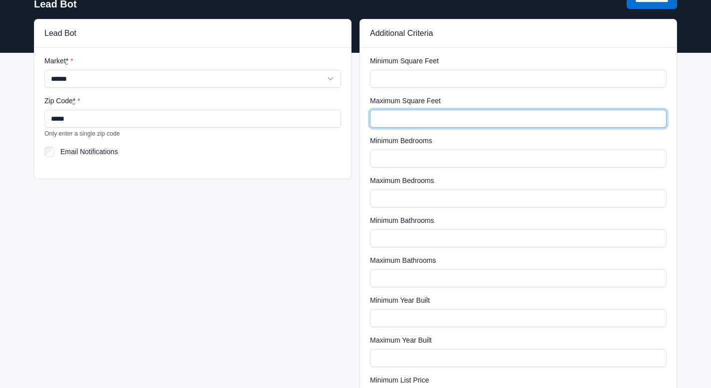
drag, startPoint x: 398, startPoint y: 117, endPoint x: 323, endPoint y: 117, distance: 74.9
click at [346, 117] on div "Lead Bot Market * ****** ******* Zip Code * ***** Only enter a single zip code …" at bounding box center [355, 245] width 651 height 453
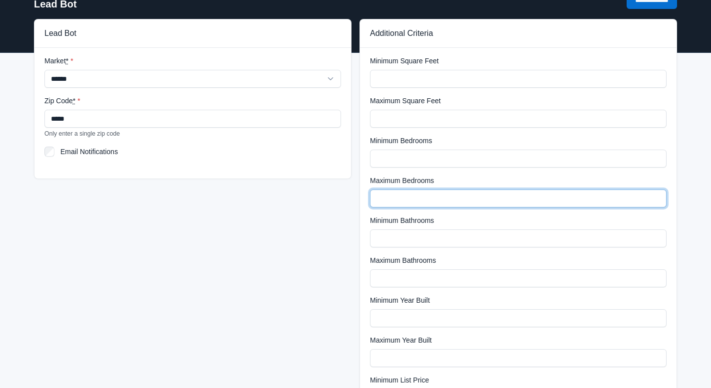
click at [380, 192] on input "Maximum Bedrooms" at bounding box center [518, 199] width 296 height 18
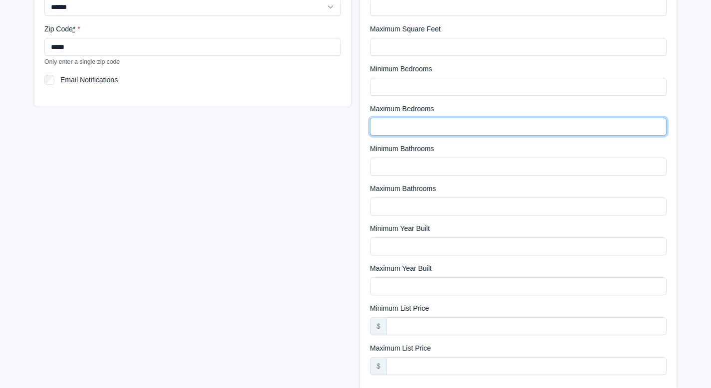
scroll to position [129, 0]
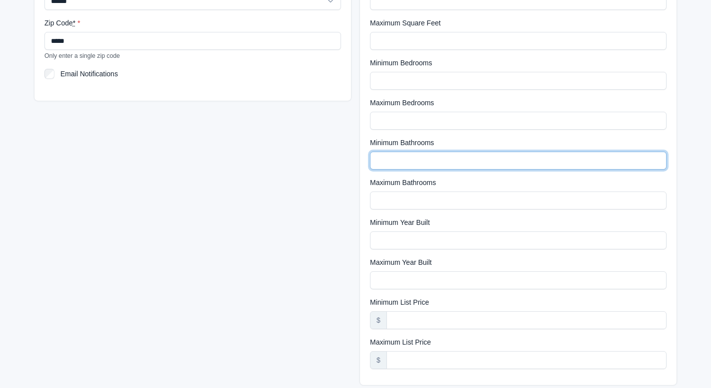
click at [402, 168] on input "Minimum Bathrooms" at bounding box center [518, 161] width 296 height 18
type input "*"
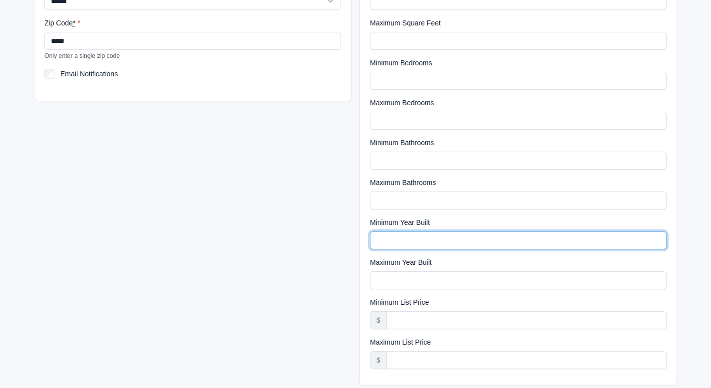
click at [407, 244] on input "Minimum Year Built" at bounding box center [518, 241] width 296 height 18
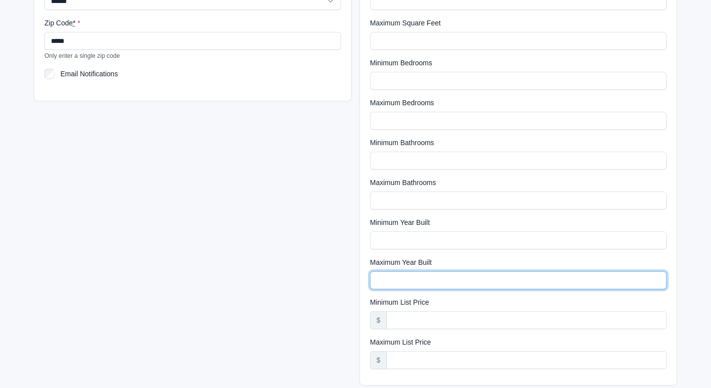
click at [393, 286] on input "Maximum Year Built" at bounding box center [518, 281] width 296 height 18
type input "****"
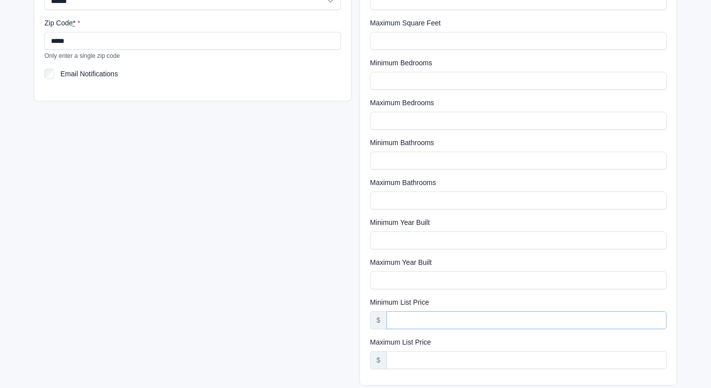
click at [428, 319] on input "Minimum List Price" at bounding box center [526, 320] width 280 height 18
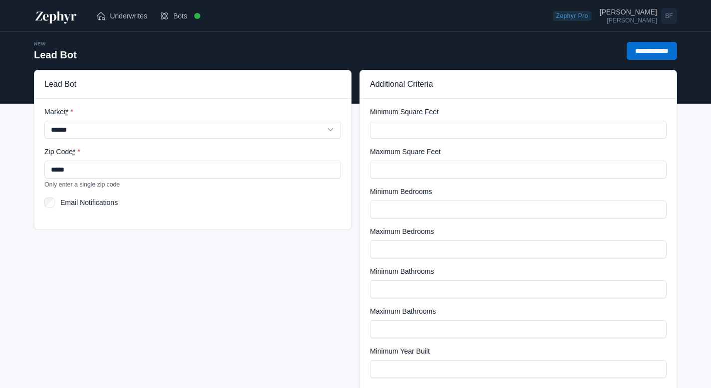
scroll to position [134, 0]
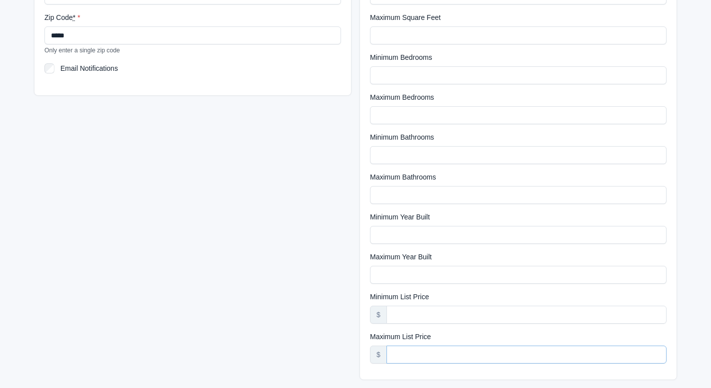
click at [427, 346] on input "Maximum List Price" at bounding box center [526, 355] width 280 height 18
type input "******"
click at [304, 327] on div "Lead Bot Market * ****** ******* Zip Code * ***** Only enter a single zip code …" at bounding box center [192, 162] width 325 height 453
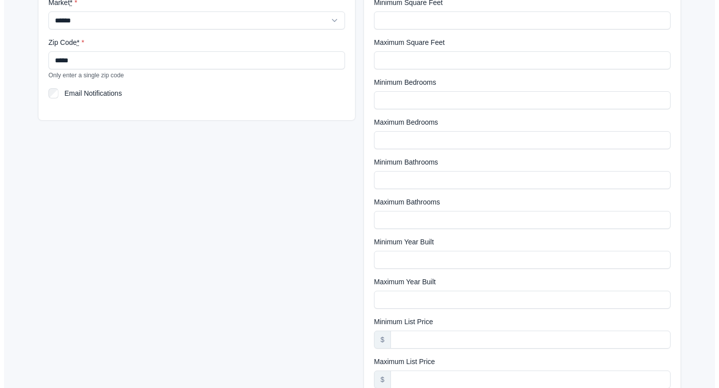
scroll to position [0, 0]
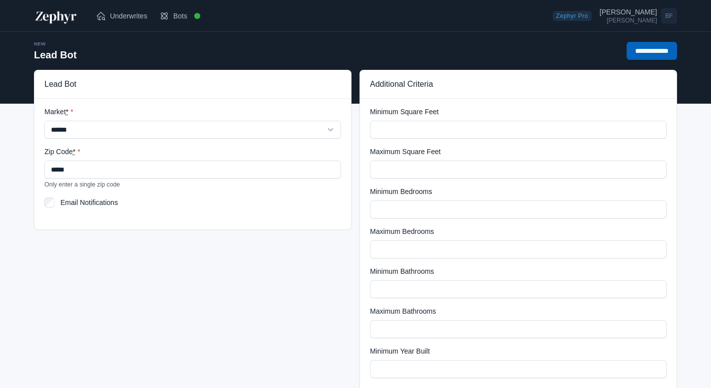
click at [635, 46] on input "**********" at bounding box center [651, 51] width 50 height 18
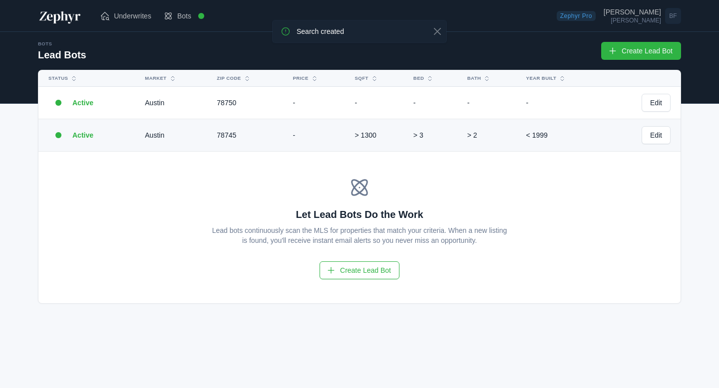
click at [261, 131] on td "78745" at bounding box center [249, 135] width 76 height 32
click at [247, 133] on td "78745" at bounding box center [249, 135] width 76 height 32
click at [397, 126] on td "> 1300" at bounding box center [378, 135] width 58 height 32
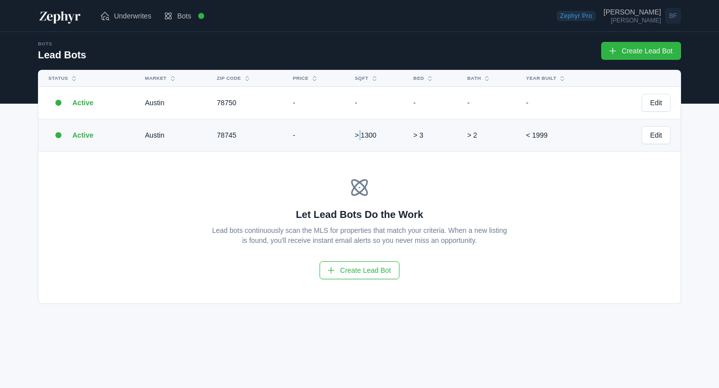
click at [336, 132] on td "-" at bounding box center [318, 135] width 62 height 32
